Goal: Information Seeking & Learning: Learn about a topic

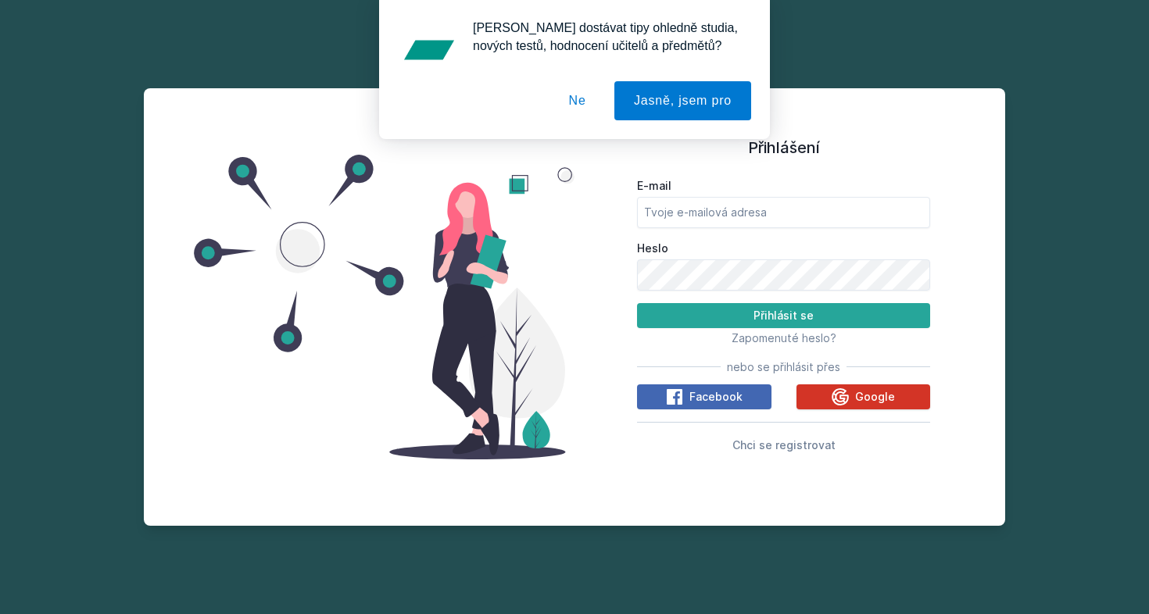
click at [859, 397] on span "Google" at bounding box center [875, 397] width 40 height 16
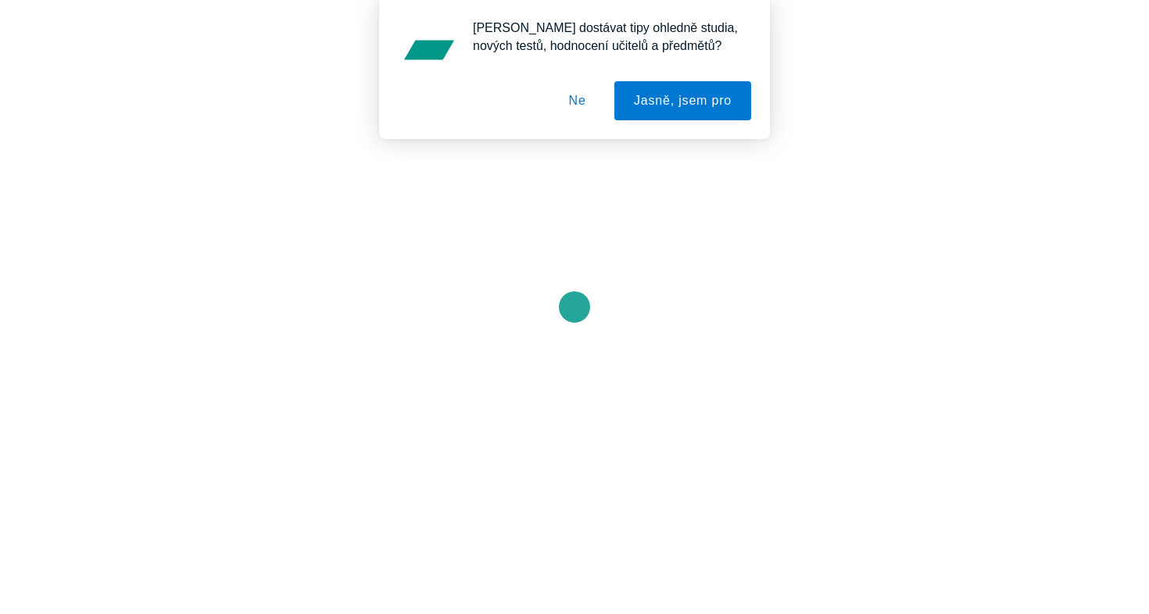
click at [573, 111] on button "Ne" at bounding box center [577, 100] width 56 height 39
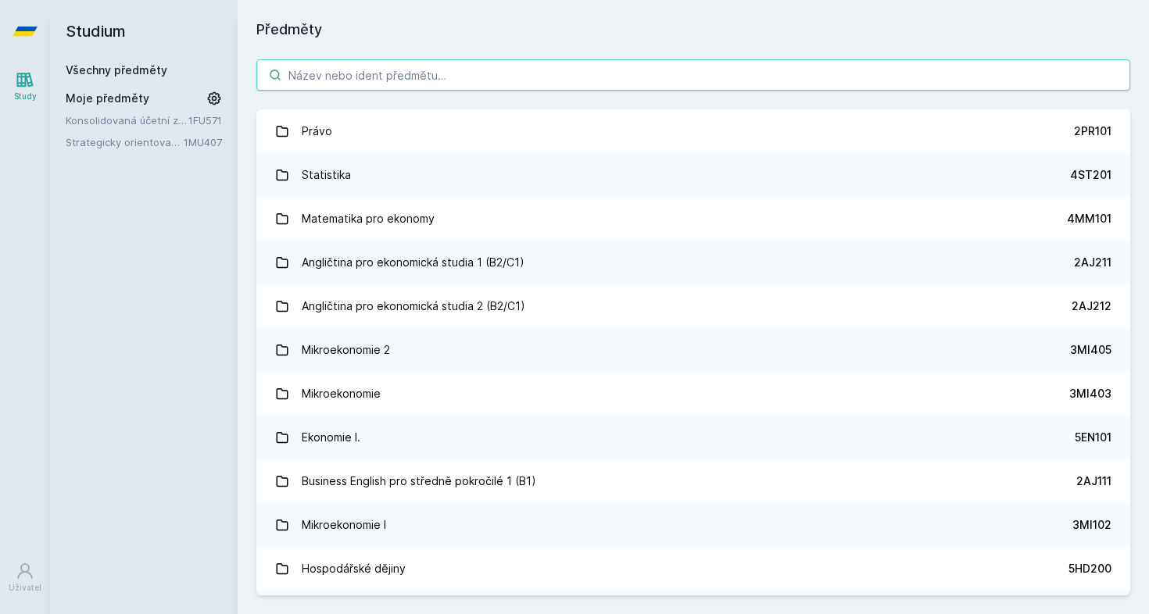
click at [354, 69] on input "search" at bounding box center [693, 74] width 874 height 31
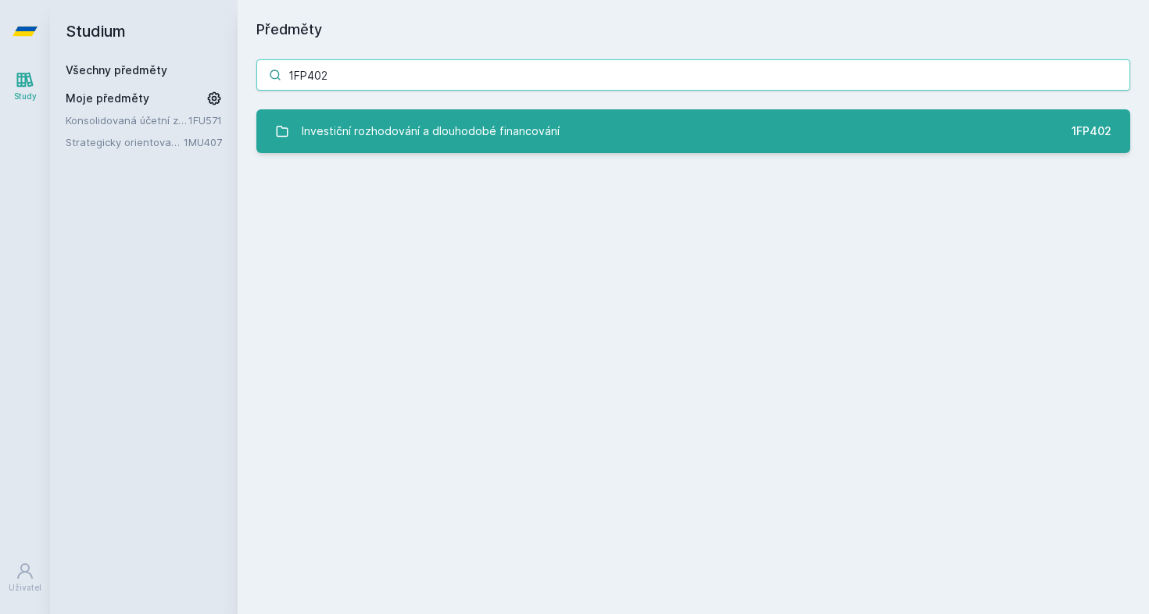
type input "1FP402"
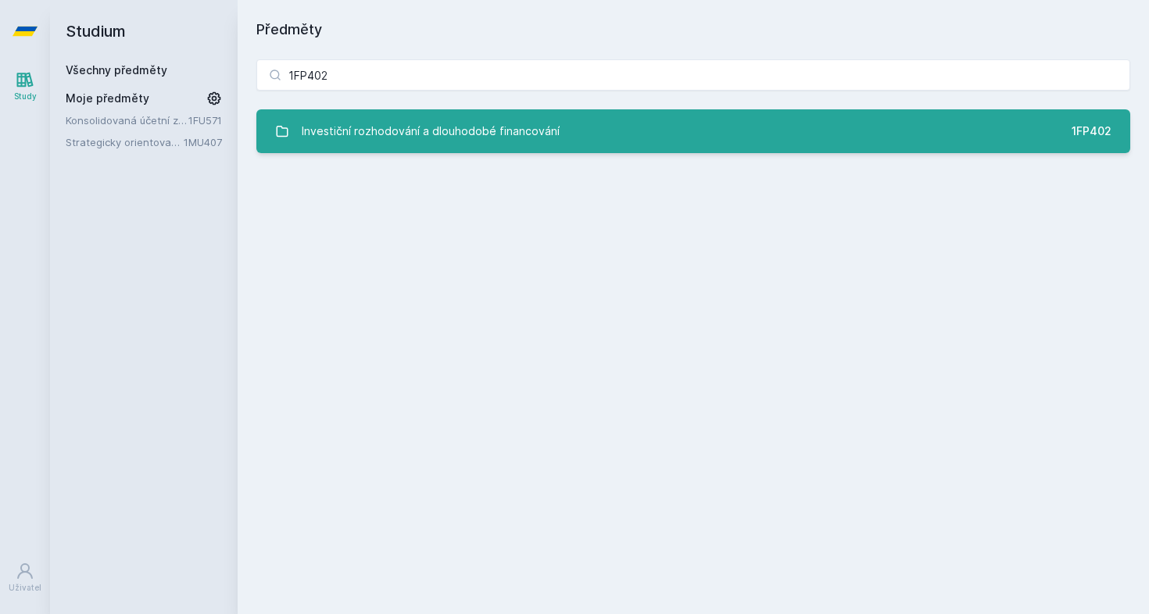
click at [499, 140] on div "Investiční rozhodování a dlouhodobé financování" at bounding box center [431, 131] width 258 height 31
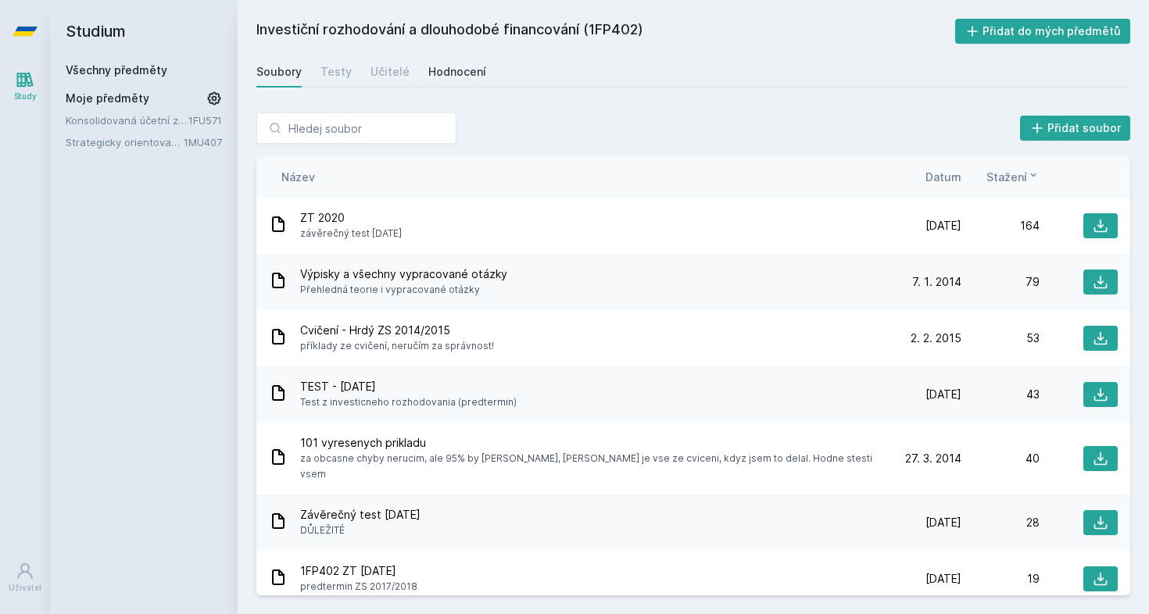
click at [443, 77] on div "Hodnocení" at bounding box center [457, 72] width 58 height 16
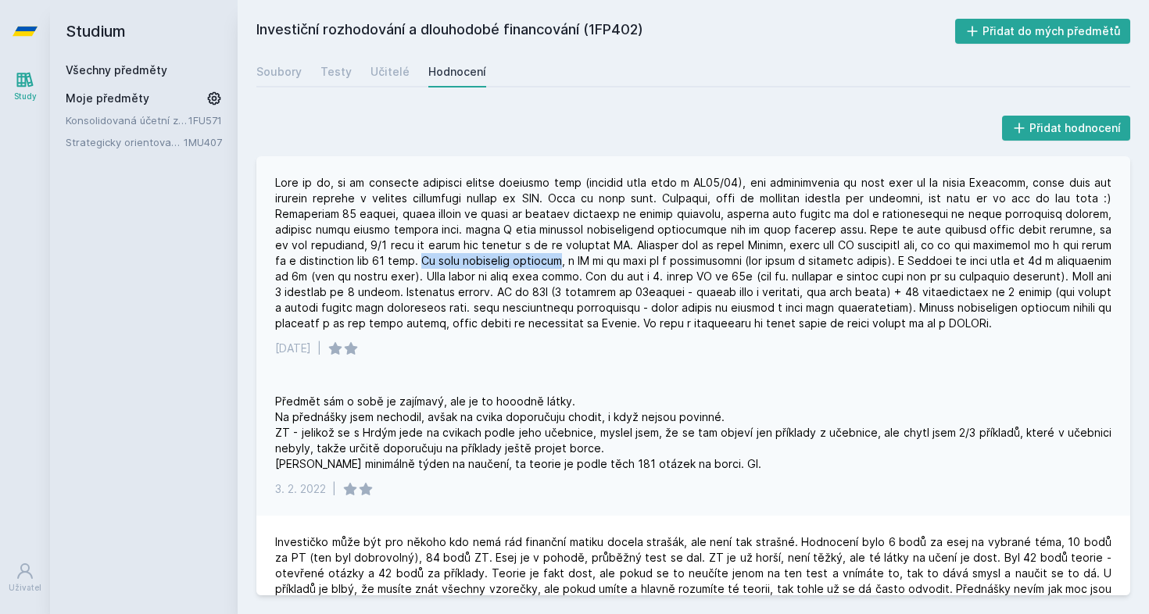
drag, startPoint x: 421, startPoint y: 263, endPoint x: 570, endPoint y: 259, distance: 149.3
click at [570, 259] on div at bounding box center [693, 253] width 836 height 156
drag, startPoint x: 1017, startPoint y: 306, endPoint x: 1064, endPoint y: 332, distance: 54.2
click at [1064, 332] on div "[DATE] |" at bounding box center [693, 265] width 874 height 219
click at [388, 60] on link "Učitelé" at bounding box center [389, 71] width 39 height 31
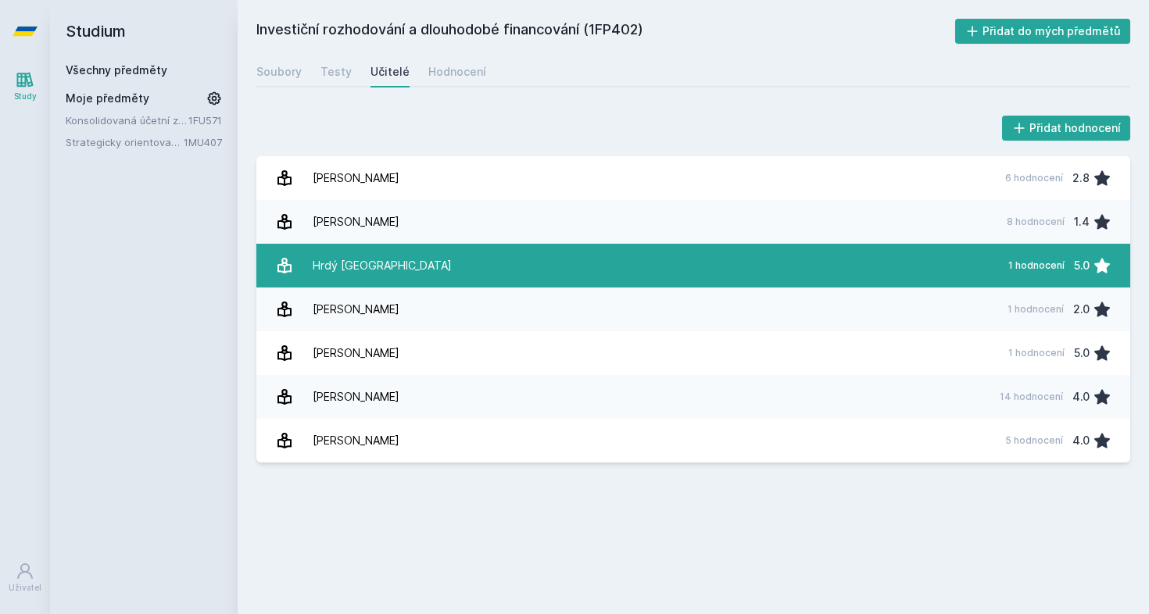
click at [383, 268] on link "Hrdý [GEOGRAPHIC_DATA] 1 hodnocení 5.0" at bounding box center [693, 266] width 874 height 44
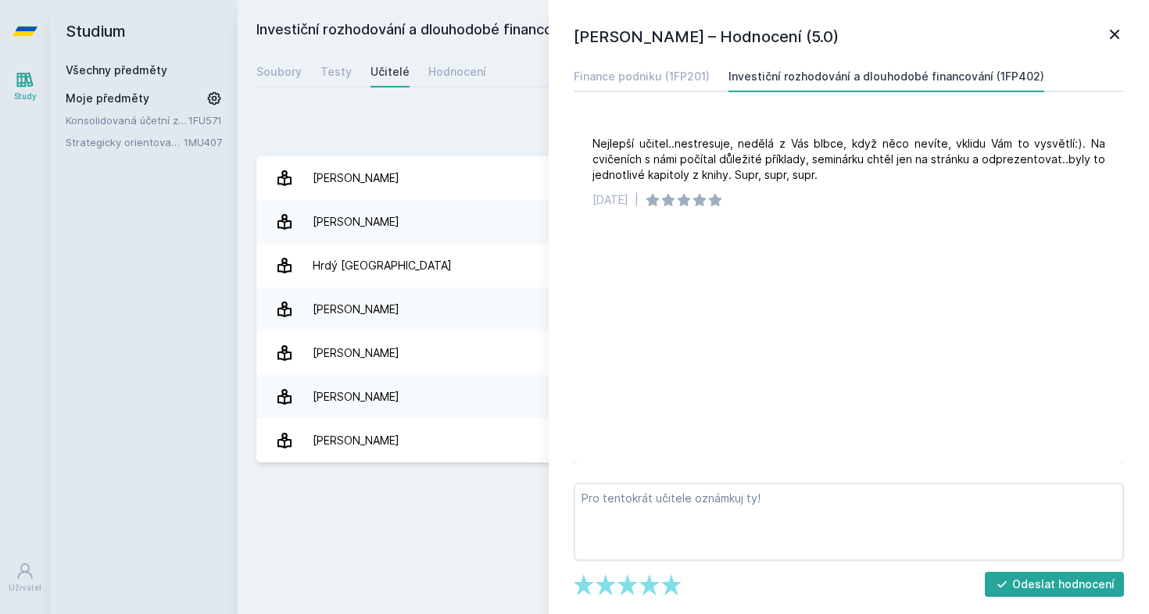
click at [1115, 37] on icon at bounding box center [1114, 34] width 19 height 19
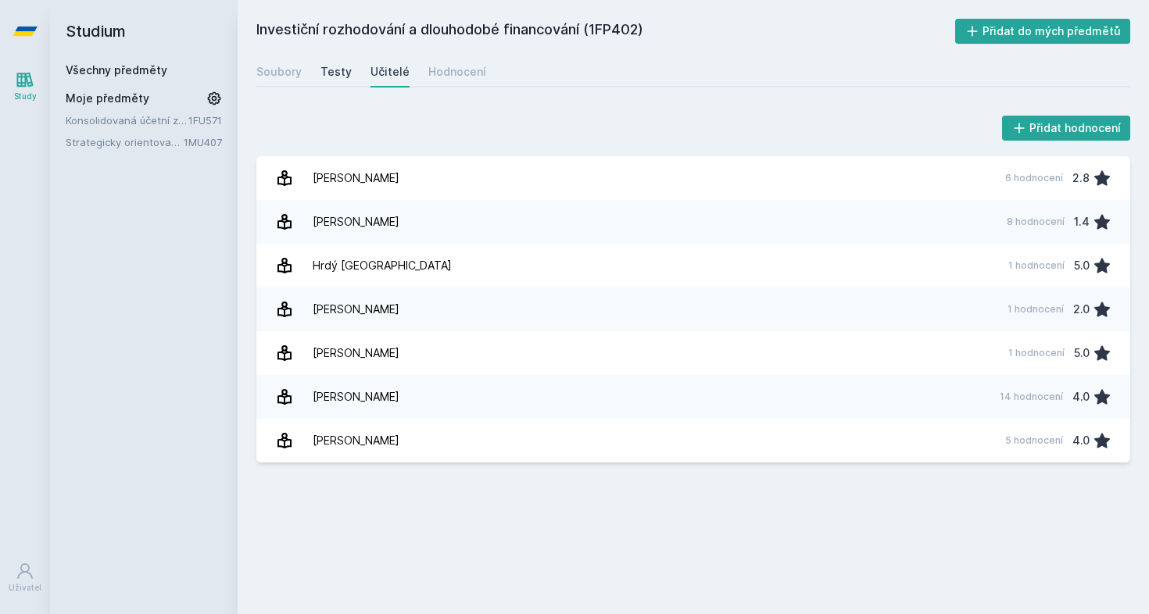
click at [330, 75] on div "Testy" at bounding box center [335, 72] width 31 height 16
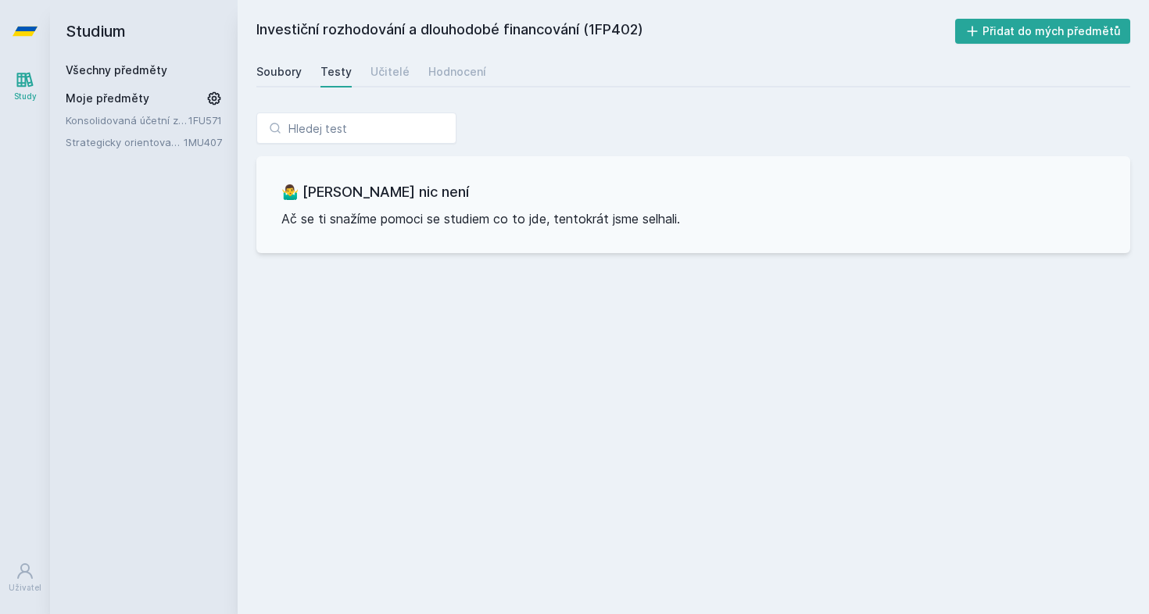
click at [291, 84] on link "Soubory" at bounding box center [278, 71] width 45 height 31
